Goal: Find specific fact

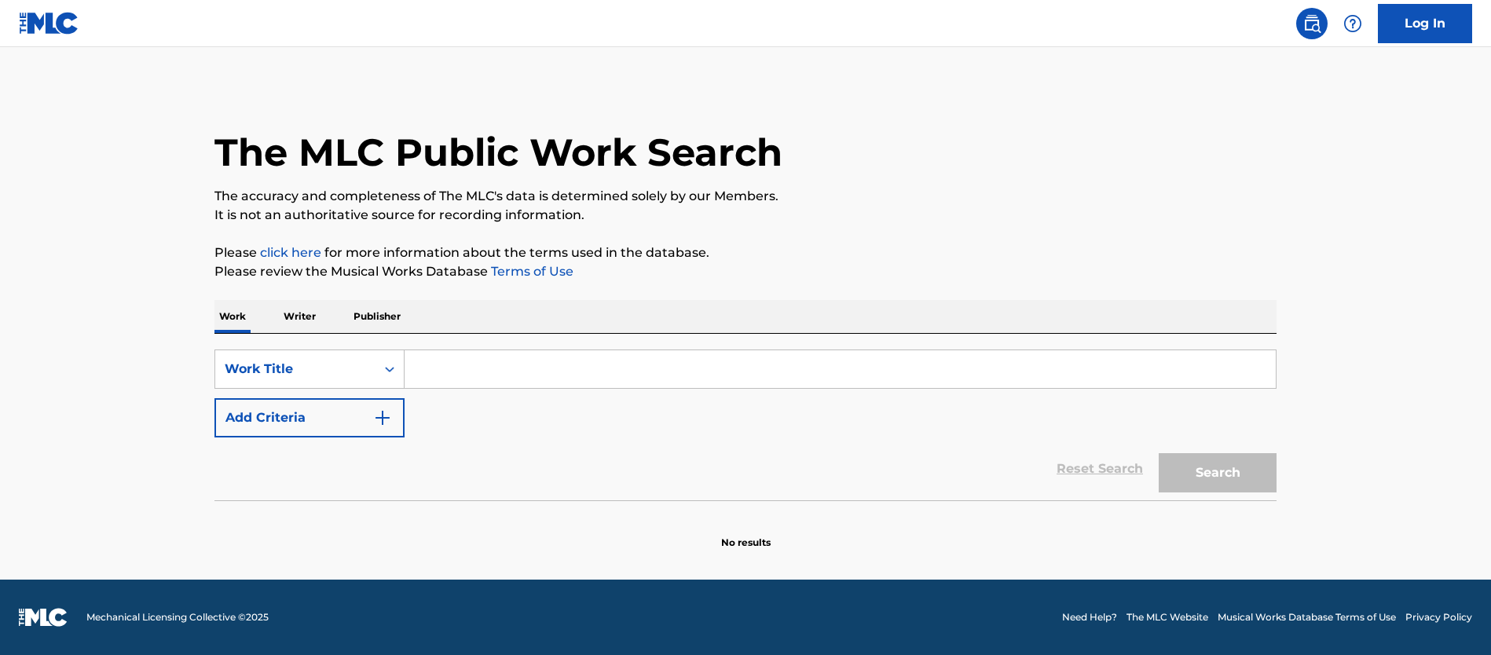
click at [510, 363] on input "Search Form" at bounding box center [840, 369] width 871 height 38
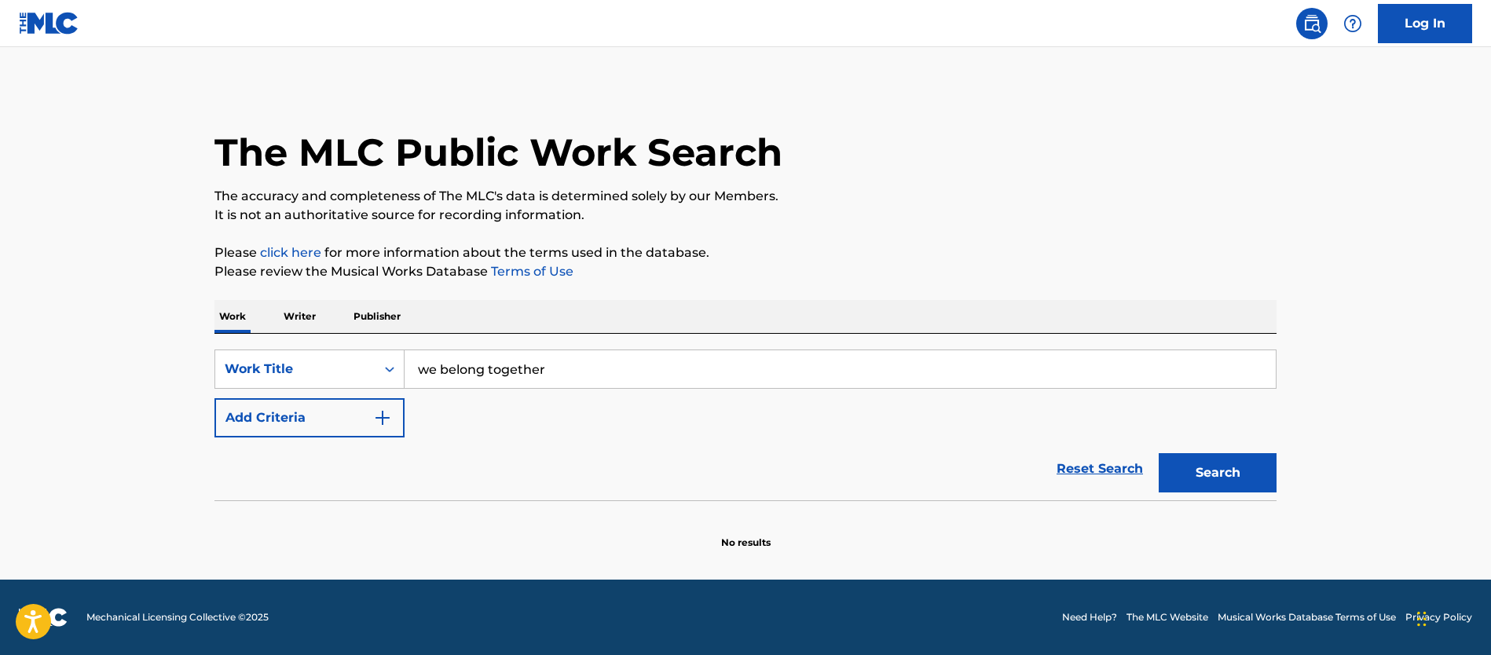
type input "we belong together"
click at [332, 421] on button "Add Criteria" at bounding box center [309, 417] width 190 height 39
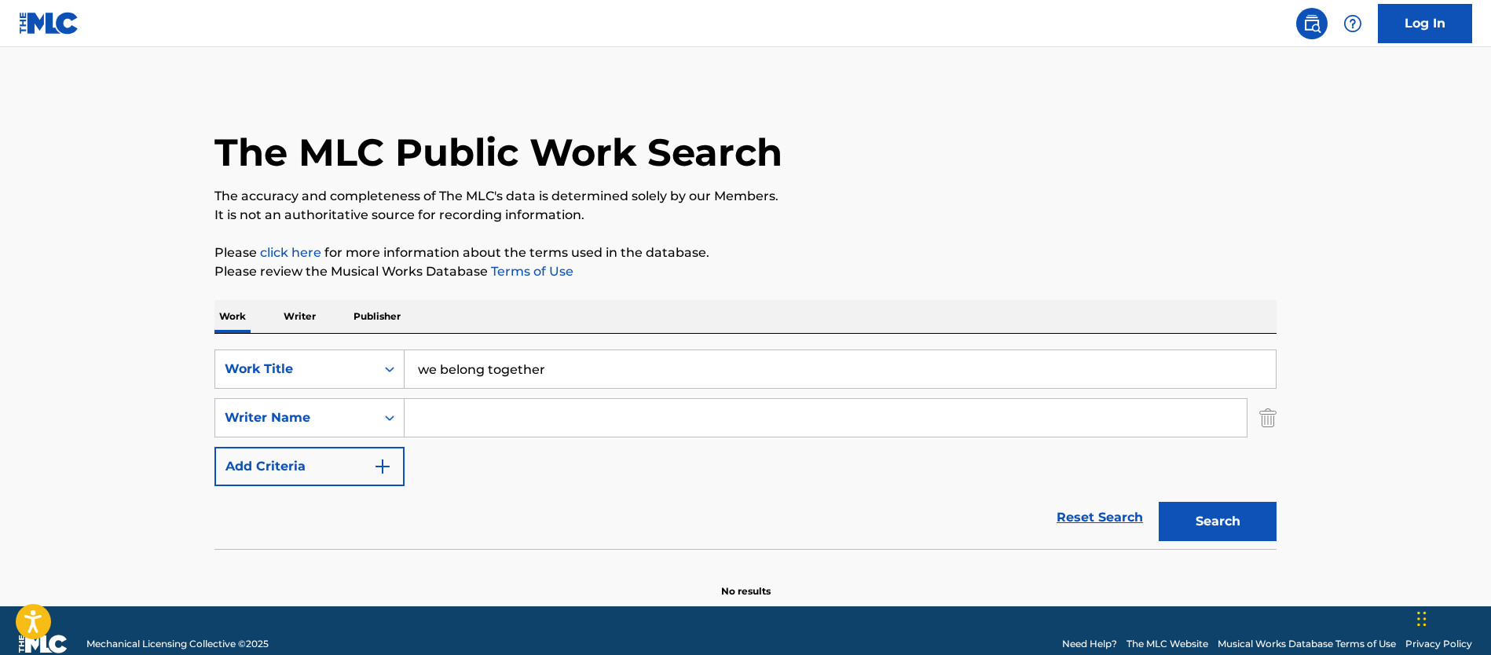
click at [507, 413] on input "Search Form" at bounding box center [826, 418] width 842 height 38
paste input "[PERSON_NAME]"
type input "[PERSON_NAME]"
click at [1193, 519] on button "Search" at bounding box center [1218, 521] width 118 height 39
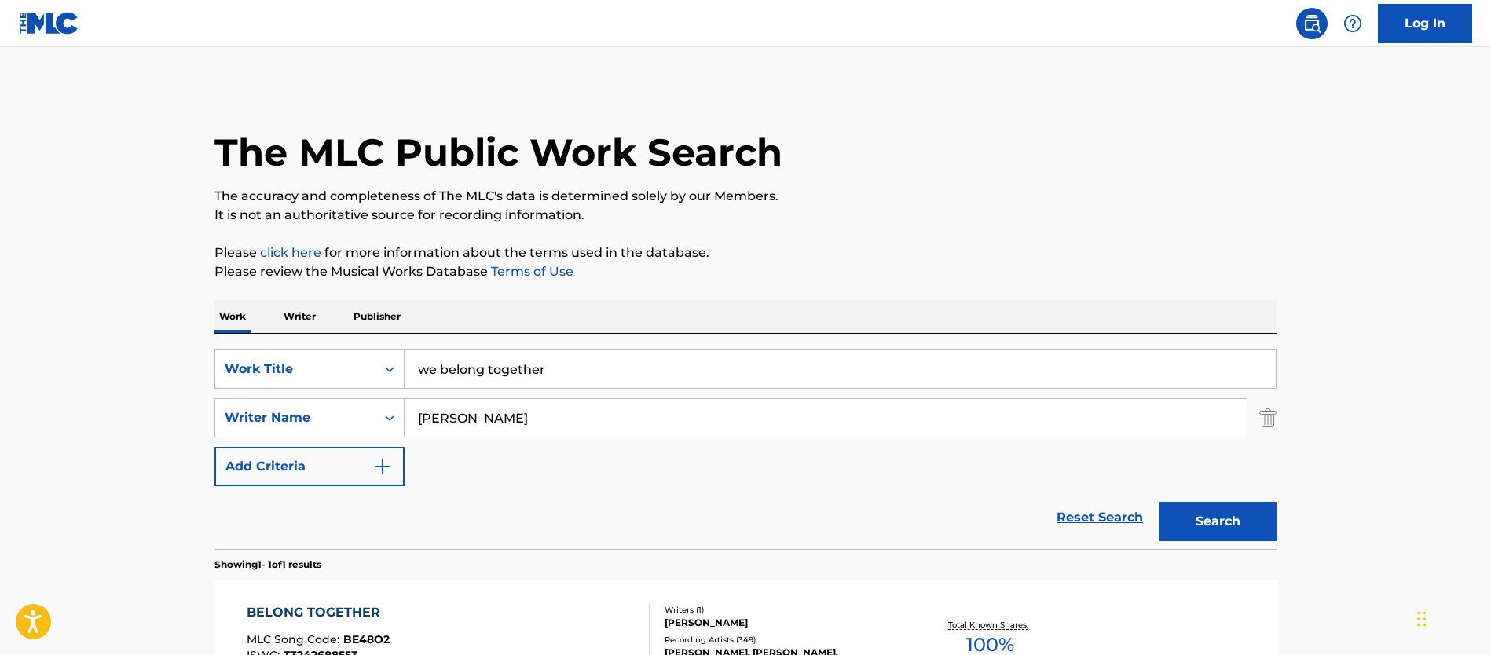
scroll to position [200, 0]
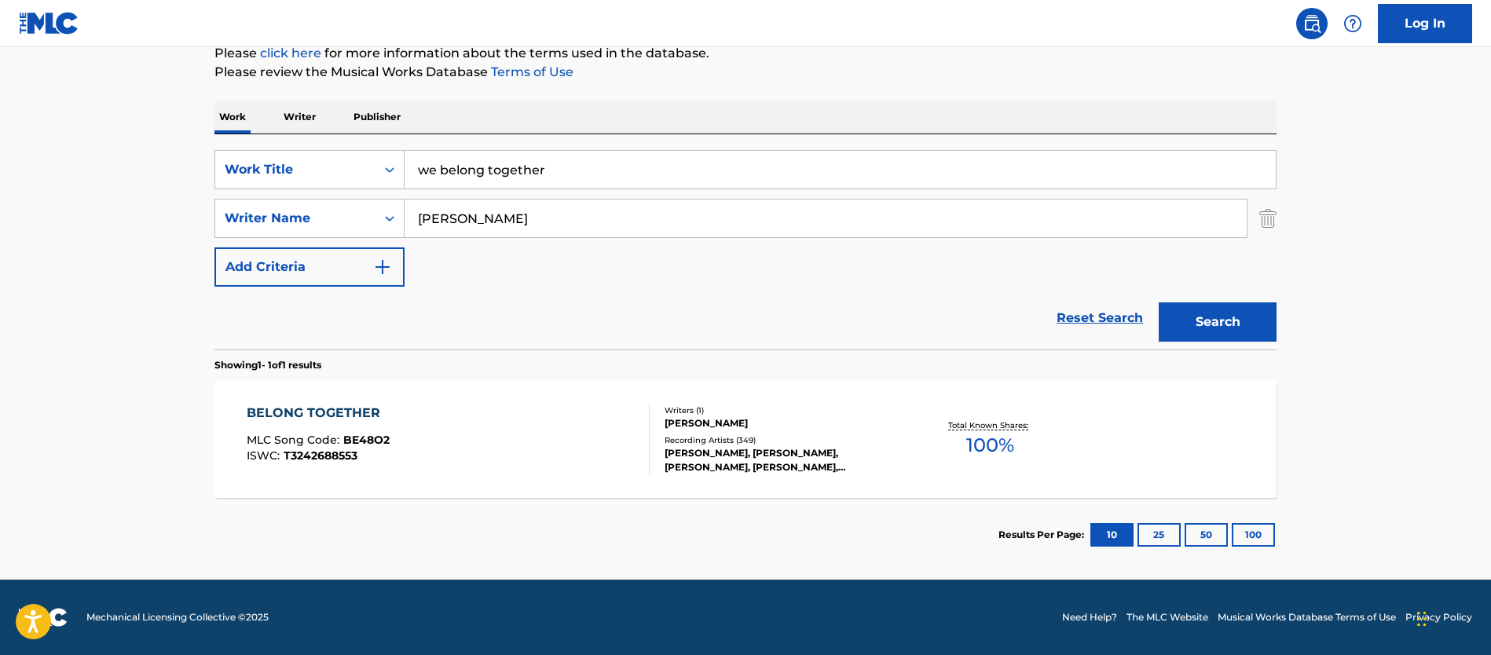
click at [541, 429] on div "BELONG TOGETHER MLC Song Code : BE48O2 ISWC : T3242688553" at bounding box center [449, 439] width 404 height 71
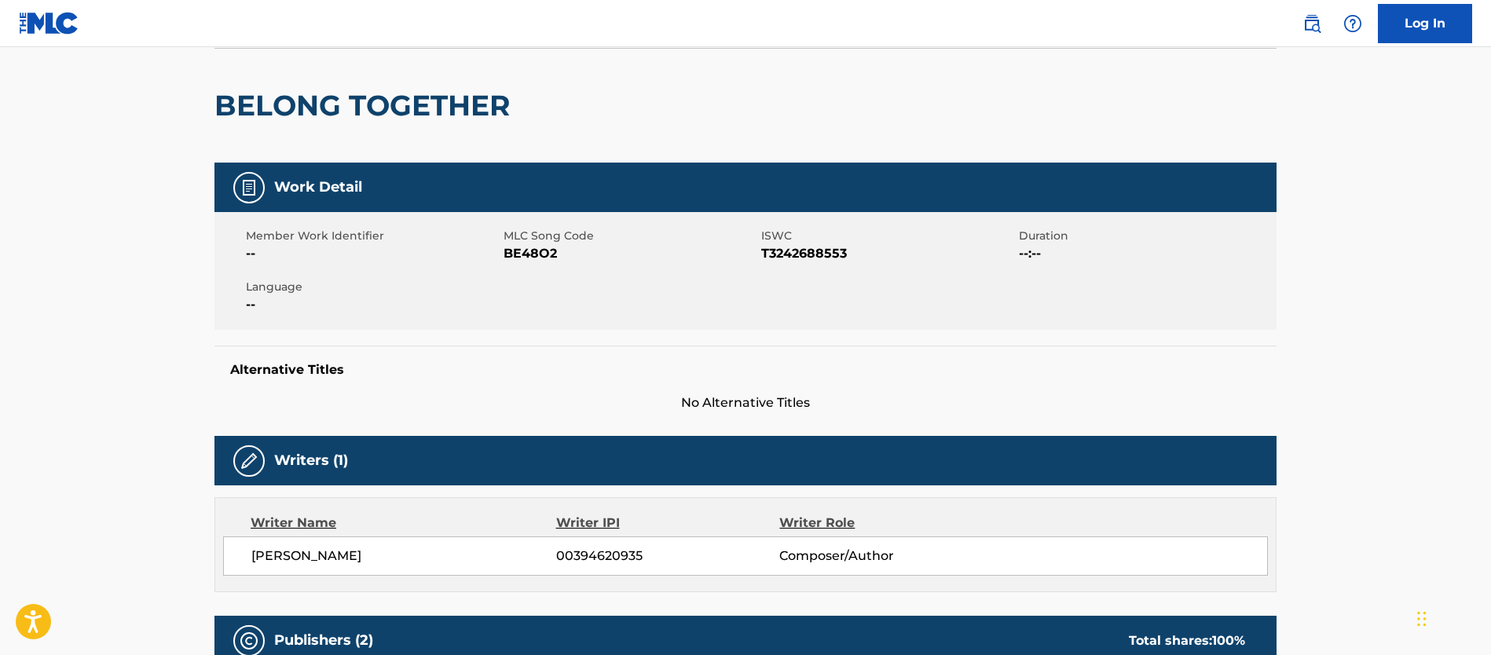
scroll to position [143, 0]
